Goal: Transaction & Acquisition: Purchase product/service

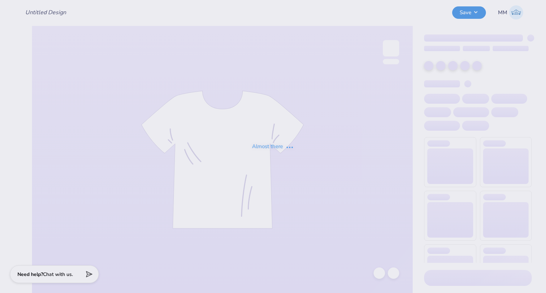
type input "COB Fall Bid Day 2025"
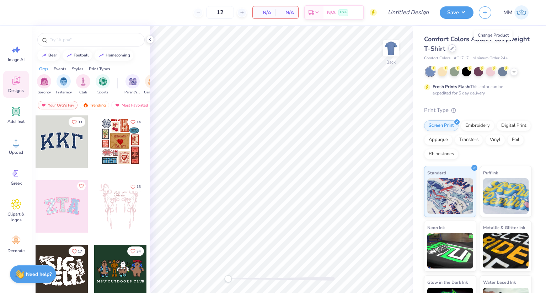
click at [456, 50] on div at bounding box center [452, 48] width 8 height 8
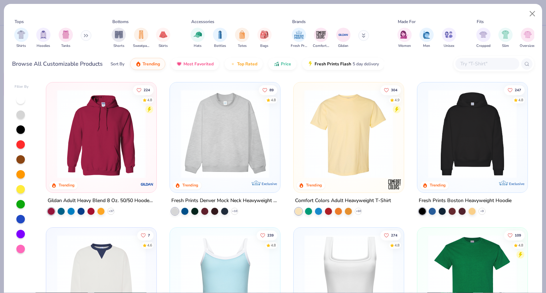
click at [491, 67] on input "text" at bounding box center [486, 64] width 55 height 8
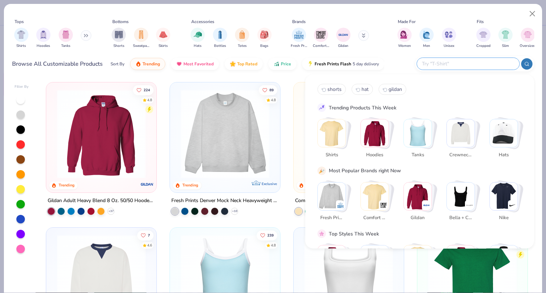
paste input "Los Angeles Apparel 43035"
type input "Los Angeles Apparel 43035"
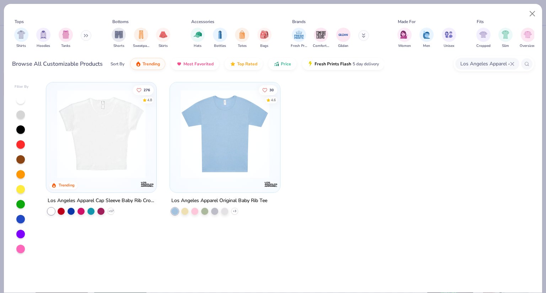
click at [105, 159] on img at bounding box center [101, 134] width 96 height 89
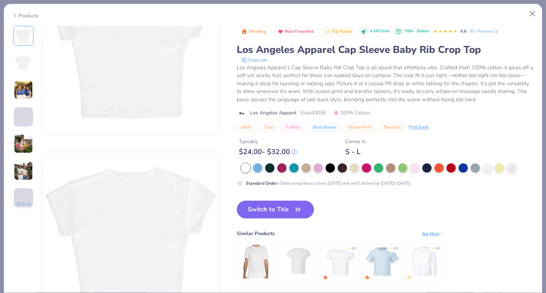
scroll to position [69, 0]
click at [244, 69] on div "Los Angeles Apparel's Cap Sleeve Baby Rib Crop Top is all about that effortless…" at bounding box center [385, 84] width 297 height 40
click at [238, 67] on div "Los Angeles Apparel's Cap Sleeve Baby Rib Crop Top is all about that effortless…" at bounding box center [385, 84] width 297 height 40
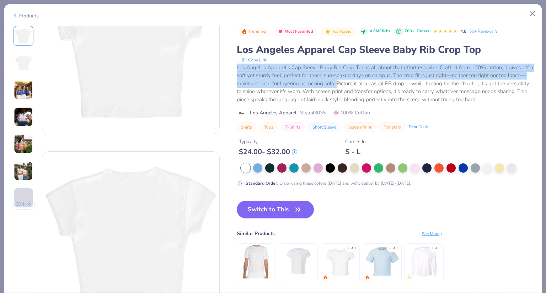
drag, startPoint x: 238, startPoint y: 67, endPoint x: 341, endPoint y: 84, distance: 104.5
click at [341, 84] on div "Los Angeles Apparel's Cap Sleeve Baby Rib Crop Top is all about that effortless…" at bounding box center [385, 84] width 297 height 40
copy div "Los Angeles Apparel's Cap Sleeve Baby Rib Crop Top is all about that effortless…"
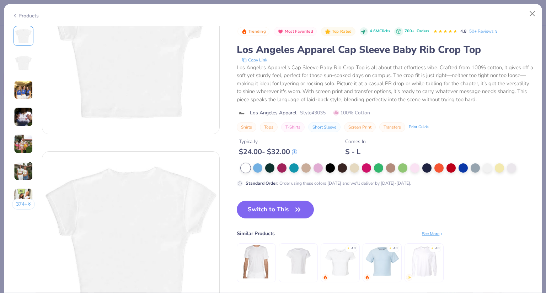
click at [321, 112] on span "Style 43035" at bounding box center [313, 112] width 26 height 7
drag, startPoint x: 321, startPoint y: 112, endPoint x: 258, endPoint y: 113, distance: 63.6
click at [258, 113] on div "Los Angeles Apparel Style 43035 100% Cotton" at bounding box center [385, 112] width 297 height 7
click at [254, 113] on span "Los Angeles Apparel" at bounding box center [273, 112] width 47 height 7
drag, startPoint x: 254, startPoint y: 113, endPoint x: 319, endPoint y: 114, distance: 65.4
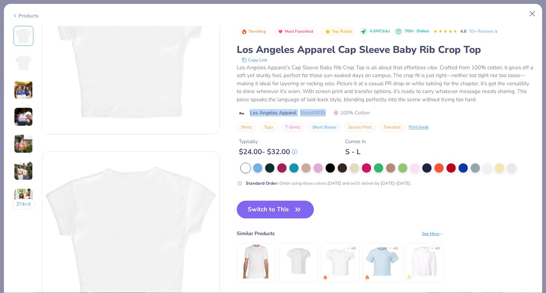
click at [319, 114] on div "Los Angeles Apparel Style 43035 100% Cotton" at bounding box center [385, 112] width 297 height 7
copy div "Los Angeles Apparel Style 43035"
click at [293, 73] on div "Los Angeles Apparel's Cap Sleeve Baby Rib Crop Top is all about that effortless…" at bounding box center [385, 84] width 297 height 40
click at [241, 67] on div "Los Angeles Apparel's Cap Sleeve Baby Rib Crop Top is all about that effortless…" at bounding box center [385, 84] width 297 height 40
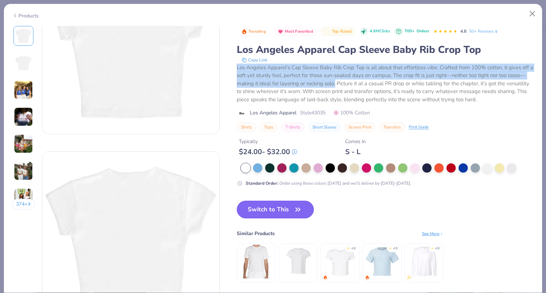
drag, startPoint x: 241, startPoint y: 67, endPoint x: 340, endPoint y: 86, distance: 100.3
click at [340, 86] on div "Los Angeles Apparel's Cap Sleeve Baby Rib Crop Top is all about that effortless…" at bounding box center [385, 84] width 297 height 40
copy div "Los Angeles Apparel's Cap Sleeve Baby Rib Crop Top is all about that effortless…"
click at [267, 67] on div "Los Angeles Apparel's Cap Sleeve Baby Rib Crop Top is all about that effortless…" at bounding box center [385, 84] width 297 height 40
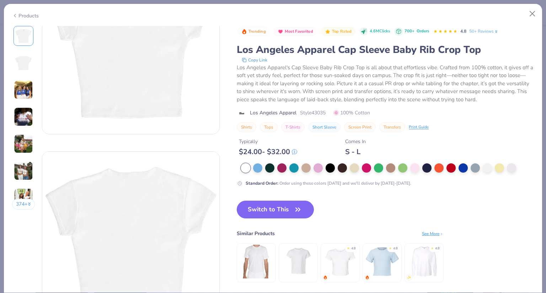
click at [247, 112] on div "Los Angeles Apparel Style 43035 100% Cotton" at bounding box center [385, 112] width 297 height 7
click at [252, 112] on span "Los Angeles Apparel" at bounding box center [273, 112] width 47 height 7
drag, startPoint x: 252, startPoint y: 112, endPoint x: 326, endPoint y: 107, distance: 74.4
click at [326, 107] on div "Trending Most Favorited Top Rated 4.6M Clicks 700+ Orders 4.8 50+ Reviews Los A…" at bounding box center [385, 79] width 297 height 107
copy div "Los Angeles Apparel Style 43035"
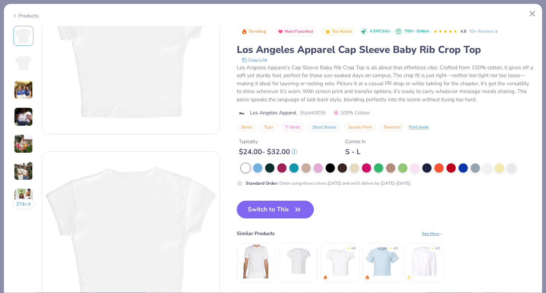
click at [237, 69] on div "Los Angeles Apparel's Cap Sleeve Baby Rib Crop Top is all about that effortless…" at bounding box center [385, 84] width 297 height 40
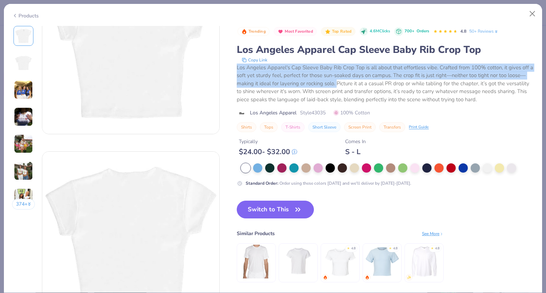
drag, startPoint x: 237, startPoint y: 69, endPoint x: 341, endPoint y: 85, distance: 105.7
click at [341, 85] on div "Los Angeles Apparel's Cap Sleeve Baby Rib Crop Top is all about that effortless…" at bounding box center [385, 84] width 297 height 40
copy div "Los Angeles Apparel's Cap Sleeve Baby Rib Crop Top is all about that effortless…"
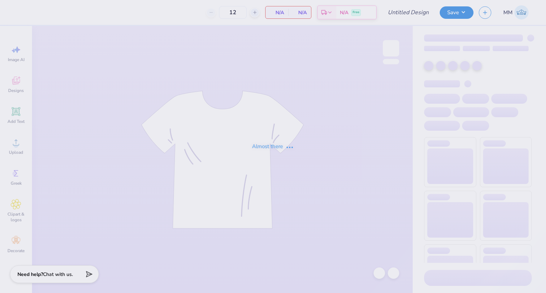
type input "COB Fall Bid Day 2025"
type input "24"
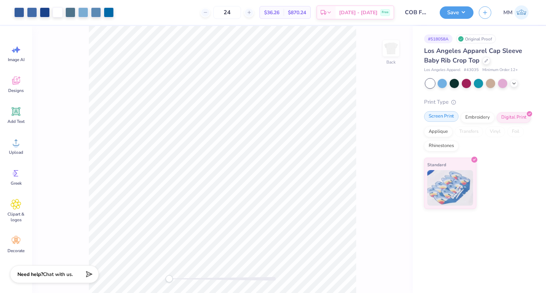
click at [440, 116] on div "Screen Print" at bounding box center [441, 116] width 34 height 11
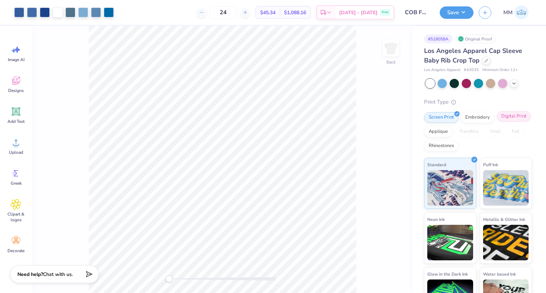
click at [496, 122] on div "Digital Print" at bounding box center [513, 116] width 34 height 11
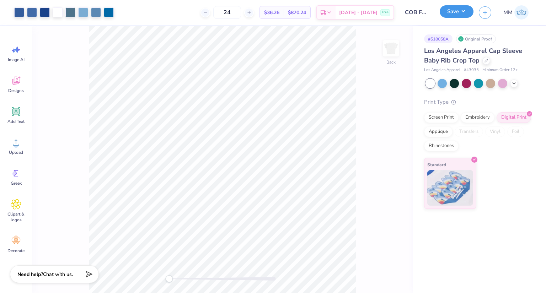
click at [462, 10] on button "Save" at bounding box center [456, 11] width 34 height 12
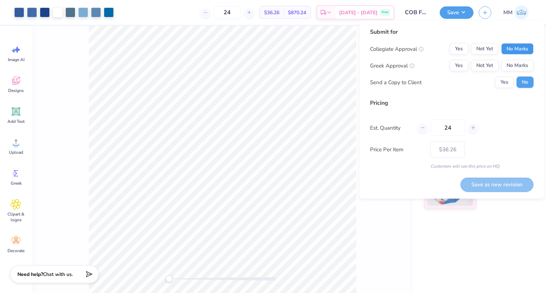
click at [517, 45] on button "No Marks" at bounding box center [517, 48] width 32 height 11
click at [462, 67] on button "Yes" at bounding box center [458, 65] width 18 height 11
click at [450, 130] on input "24" at bounding box center [447, 128] width 34 height 16
type input "2416"
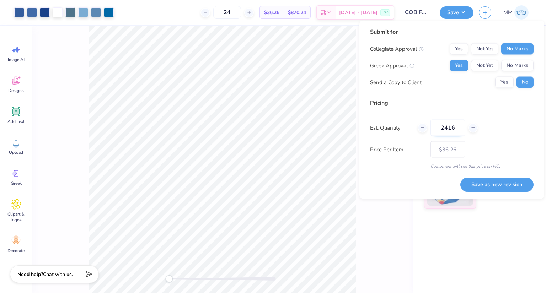
type input "2416"
type input "$31.50"
type input "2"
type input "16"
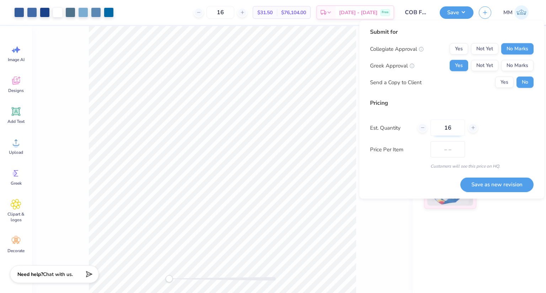
type input "$40.61"
type input "1"
type input "0"
type input "016"
type input "16"
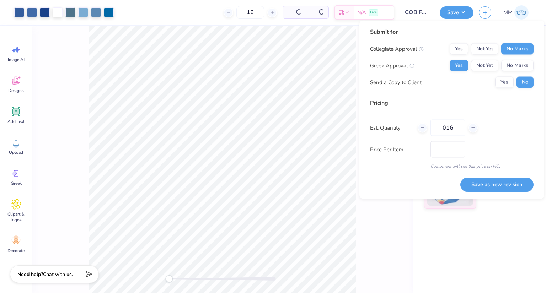
type input "$40.61"
type input "016"
click at [477, 141] on div "Pricing Est. Quantity 016 Price Per Item $40.61 Customers will see this price o…" at bounding box center [451, 134] width 163 height 71
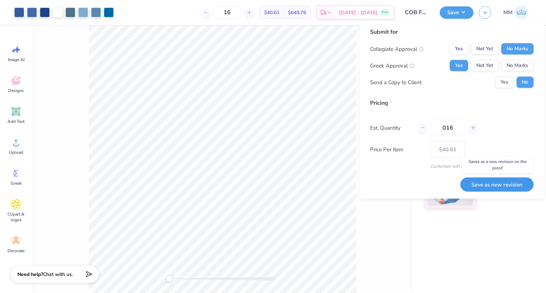
click at [505, 182] on button "Save as new revision" at bounding box center [496, 184] width 73 height 15
type input "$40.61"
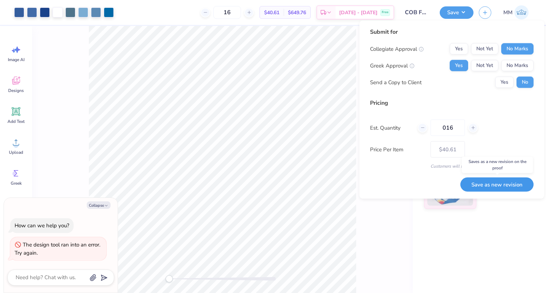
click at [484, 182] on button "Save as new revision" at bounding box center [496, 184] width 73 height 15
type textarea "x"
type input "– –"
type textarea "x"
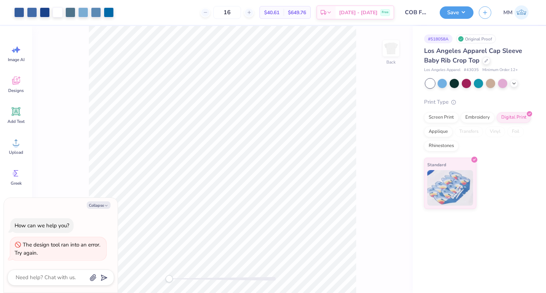
type input "$40.61"
click at [454, 13] on button "Save" at bounding box center [456, 11] width 34 height 12
click at [455, 14] on button "Save" at bounding box center [456, 11] width 34 height 12
type textarea "x"
click at [232, 12] on input "16" at bounding box center [227, 12] width 28 height 13
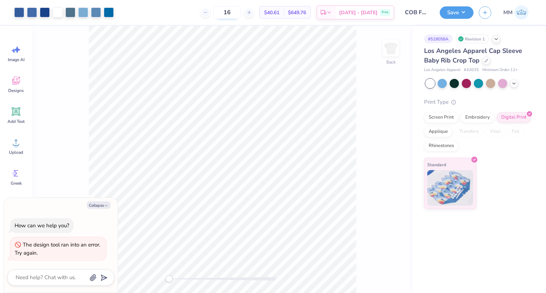
click at [232, 12] on input "16" at bounding box center [227, 12] width 28 height 13
type input "12"
type textarea "x"
type input "12"
type textarea "x"
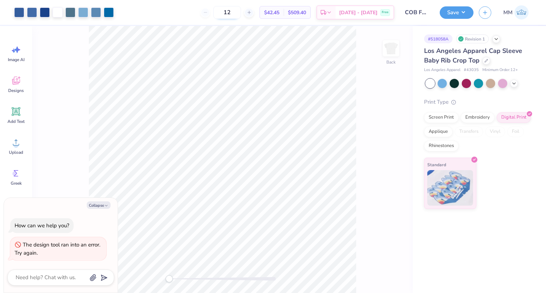
click at [241, 13] on input "12" at bounding box center [227, 12] width 28 height 13
type input "1"
type textarea "x"
type input "16"
type textarea "x"
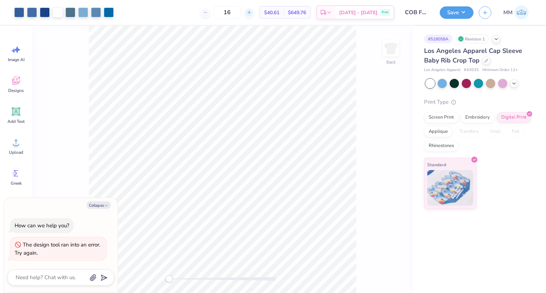
click at [252, 11] on icon at bounding box center [249, 12] width 5 height 5
type input "17"
type textarea "x"
click at [252, 12] on icon at bounding box center [249, 12] width 5 height 5
type input "18"
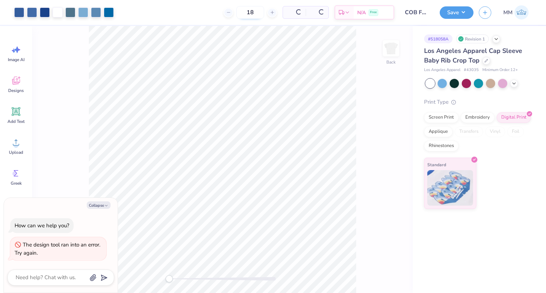
type textarea "x"
click at [252, 12] on icon at bounding box center [249, 12] width 5 height 5
type input "19"
type textarea "x"
click at [252, 12] on icon at bounding box center [249, 12] width 5 height 5
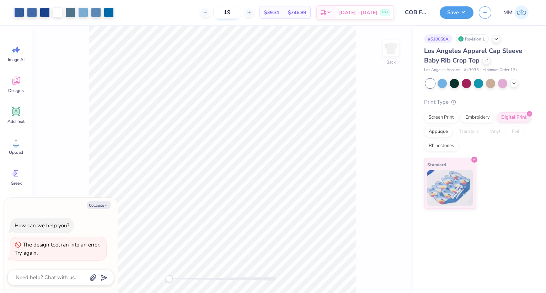
type input "20"
click at [279, 14] on span "$37.87" at bounding box center [271, 12] width 15 height 7
copy span "37.87"
type textarea "x"
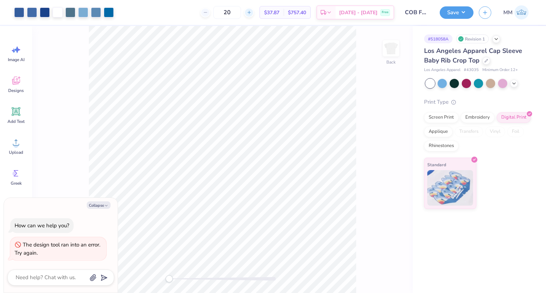
click at [254, 15] on div at bounding box center [249, 13] width 10 height 10
type input "22"
type textarea "x"
click at [254, 15] on div at bounding box center [249, 13] width 10 height 10
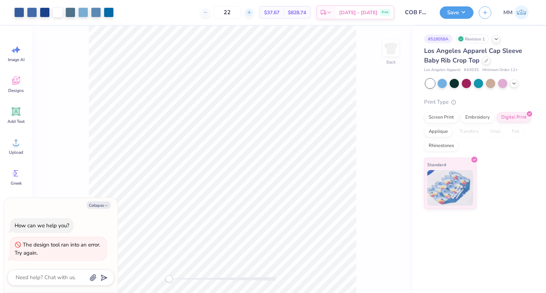
type input "23"
type textarea "x"
click at [254, 15] on div at bounding box center [249, 13] width 10 height 10
type input "24"
click at [279, 15] on span "$36.26" at bounding box center [271, 12] width 15 height 7
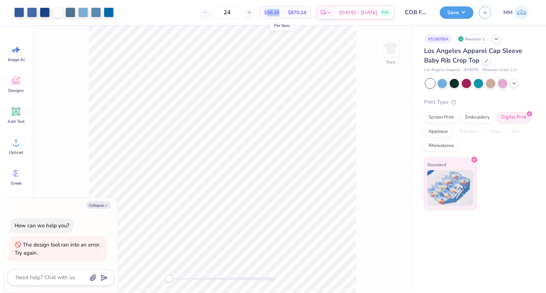
click at [279, 15] on span "$36.26" at bounding box center [271, 12] width 15 height 7
copy div "$36.26 Per Item"
type textarea "x"
click at [252, 11] on icon at bounding box center [249, 12] width 5 height 5
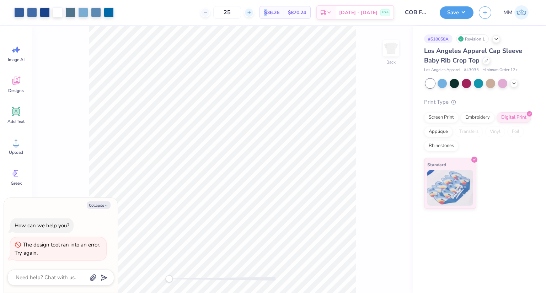
click at [252, 11] on icon at bounding box center [249, 12] width 5 height 5
type input "26"
type textarea "x"
click at [257, 11] on div "26" at bounding box center [249, 12] width 53 height 13
click at [252, 11] on icon at bounding box center [249, 12] width 5 height 5
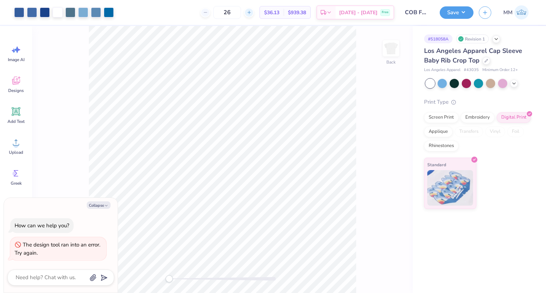
type input "27"
type textarea "x"
click at [252, 11] on icon at bounding box center [249, 12] width 5 height 5
type input "28"
type textarea "x"
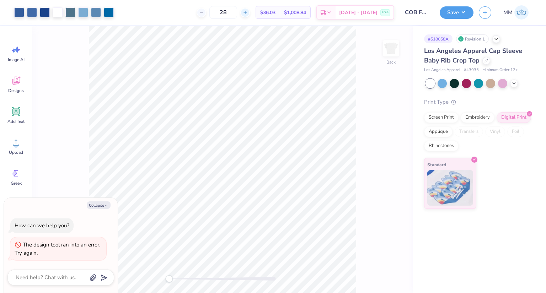
click at [250, 11] on div at bounding box center [245, 13] width 10 height 10
type input "30"
type textarea "x"
click at [250, 13] on div at bounding box center [245, 13] width 10 height 10
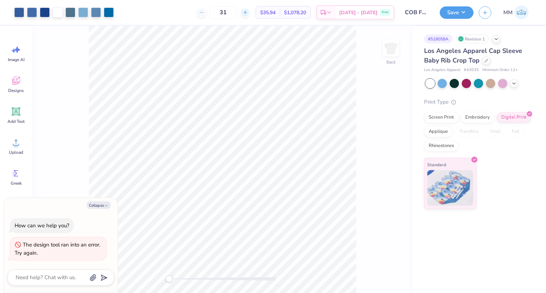
click at [250, 13] on div at bounding box center [245, 13] width 10 height 10
type input "32"
type textarea "x"
click at [248, 11] on icon at bounding box center [245, 12] width 5 height 5
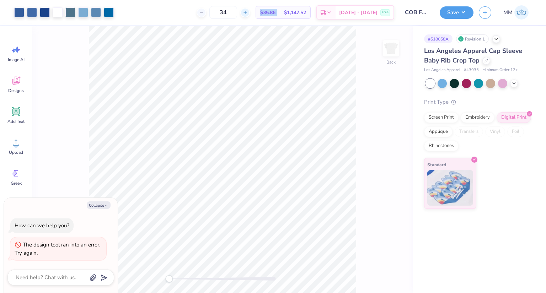
click at [248, 11] on icon at bounding box center [245, 12] width 5 height 5
type input "37"
type textarea "x"
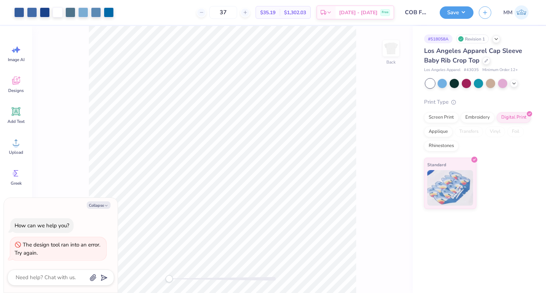
click at [206, 11] on div at bounding box center [201, 13] width 10 height 10
type input "36"
click at [275, 13] on span "$35.22" at bounding box center [267, 12] width 15 height 7
click at [275, 12] on span "$35.22" at bounding box center [267, 12] width 15 height 7
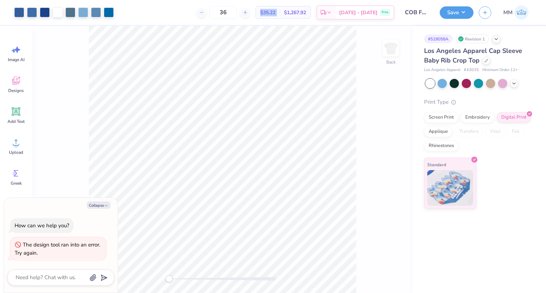
type textarea "x"
click at [250, 10] on div at bounding box center [245, 13] width 10 height 10
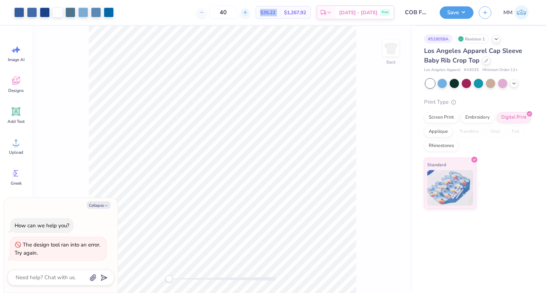
click at [250, 10] on div at bounding box center [245, 13] width 10 height 10
type input "42"
type textarea "x"
click at [250, 10] on div "42" at bounding box center [222, 12] width 53 height 13
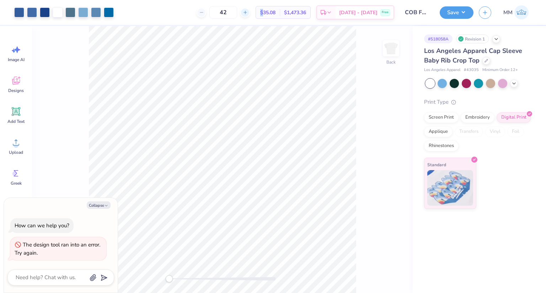
click at [250, 10] on div at bounding box center [245, 13] width 10 height 10
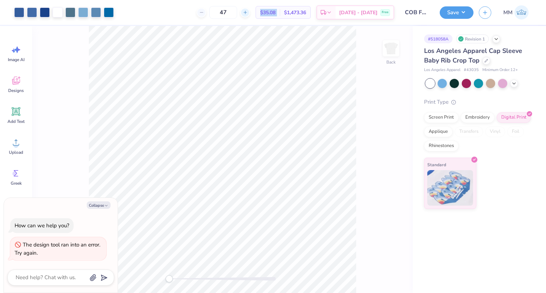
click at [250, 10] on div at bounding box center [245, 13] width 10 height 10
type input "48"
click at [273, 14] on span "$34.24" at bounding box center [267, 12] width 15 height 7
type textarea "x"
